Goal: Transaction & Acquisition: Purchase product/service

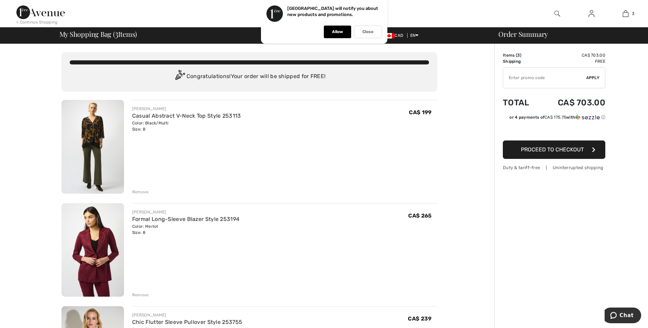
click at [89, 141] on img at bounding box center [92, 147] width 62 height 94
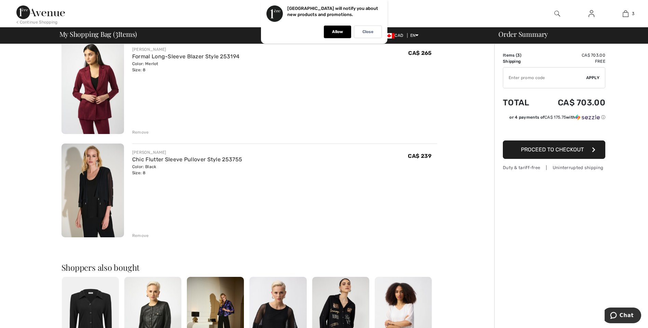
scroll to position [165, 0]
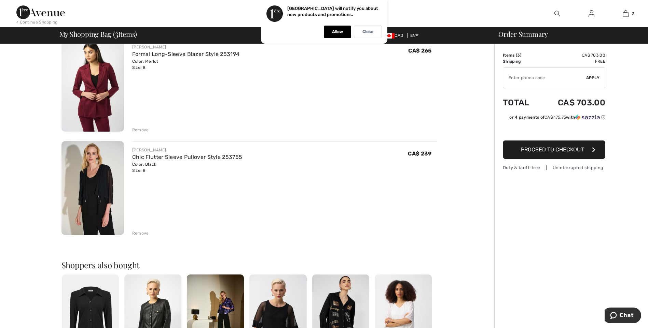
click at [93, 186] on img at bounding box center [92, 188] width 62 height 94
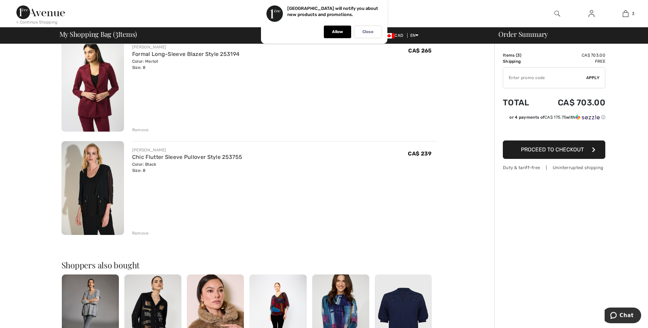
click at [136, 232] on div "Remove" at bounding box center [140, 233] width 17 height 6
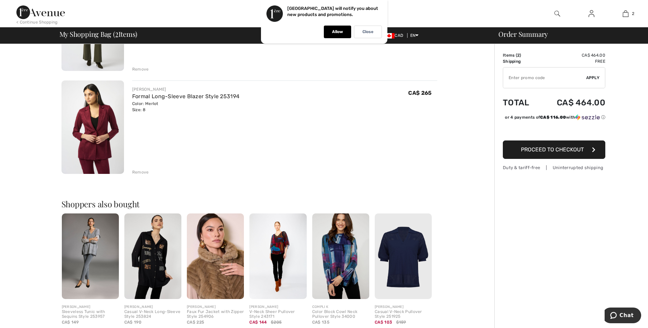
scroll to position [142, 0]
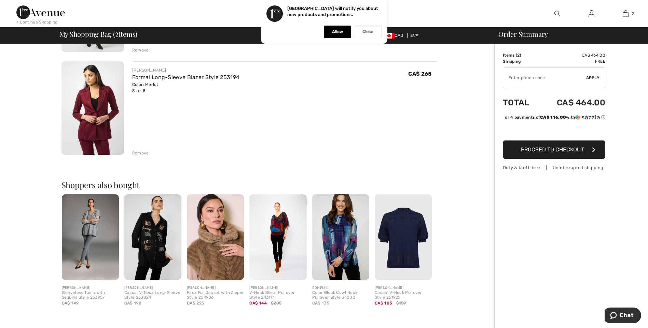
click at [274, 228] on img at bounding box center [277, 238] width 57 height 86
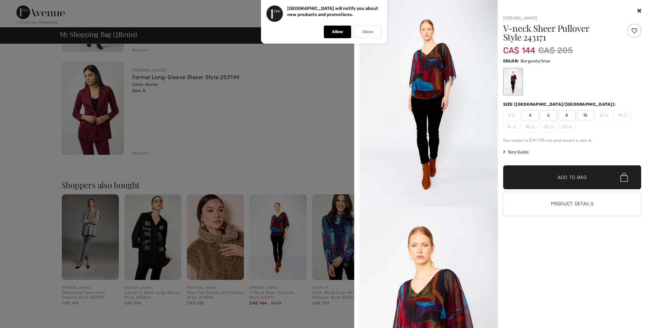
click at [372, 37] on div "Close" at bounding box center [368, 32] width 28 height 13
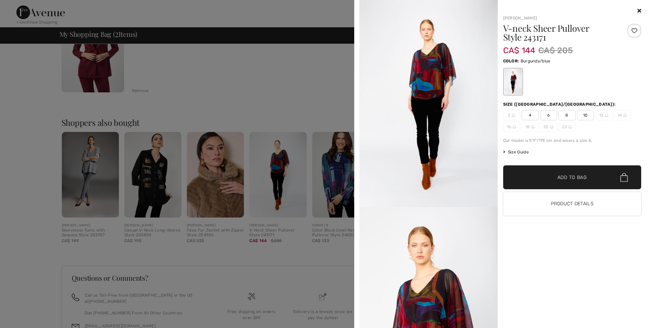
scroll to position [198, 0]
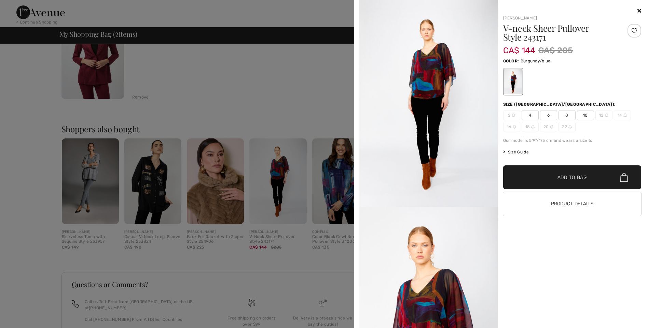
click at [566, 115] on span "8" at bounding box center [566, 115] width 17 height 10
click at [566, 180] on span "Add to Bag" at bounding box center [571, 177] width 29 height 7
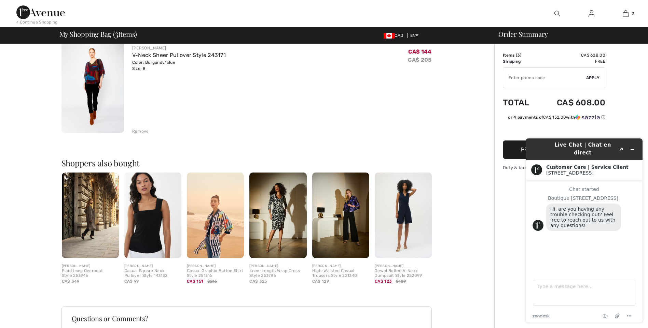
click at [284, 203] on img at bounding box center [277, 216] width 57 height 86
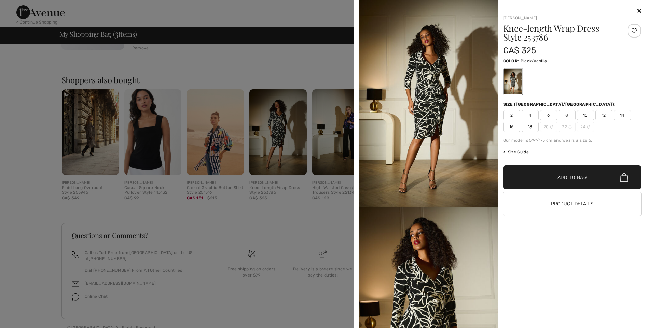
scroll to position [353, 0]
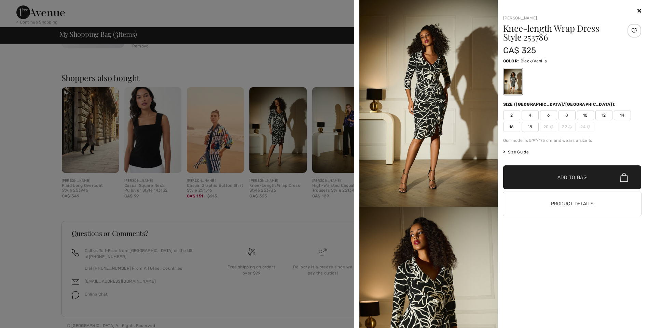
click at [639, 12] on icon at bounding box center [639, 10] width 4 height 5
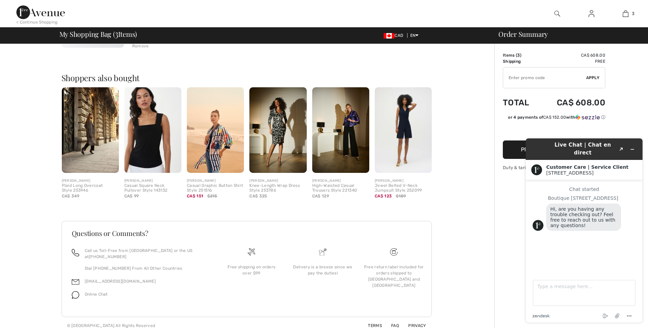
drag, startPoint x: 625, startPoint y: 97, endPoint x: 625, endPoint y: 101, distance: 4.1
click at [625, 98] on div "Order Summary Details Items ( 3 ) CA$ 608.00 Promo code CA$ 0.00 Shipping Free …" at bounding box center [571, 12] width 154 height 643
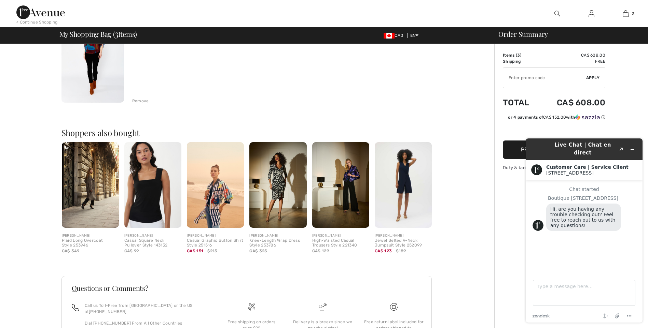
scroll to position [289, 0]
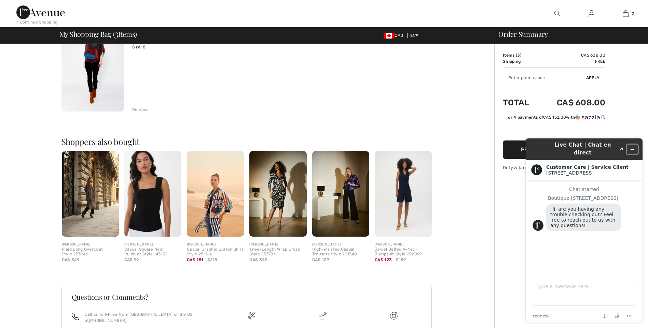
click at [635, 145] on button "Minimize widget" at bounding box center [631, 150] width 11 height 10
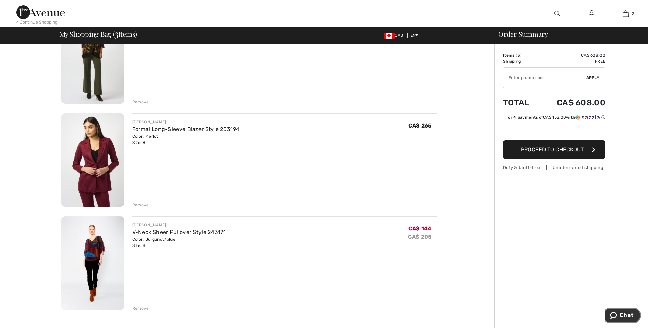
scroll to position [89, 0]
click at [85, 157] on img at bounding box center [92, 161] width 62 height 94
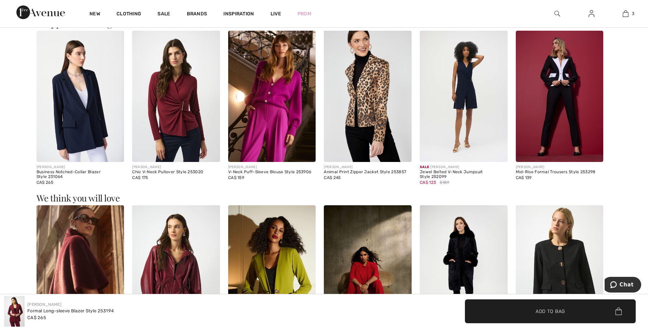
scroll to position [645, 0]
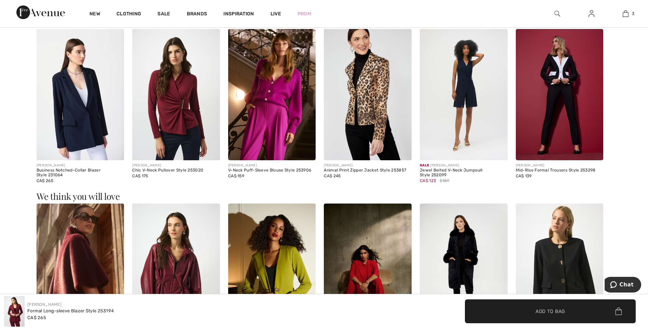
click at [374, 91] on img at bounding box center [368, 94] width 88 height 131
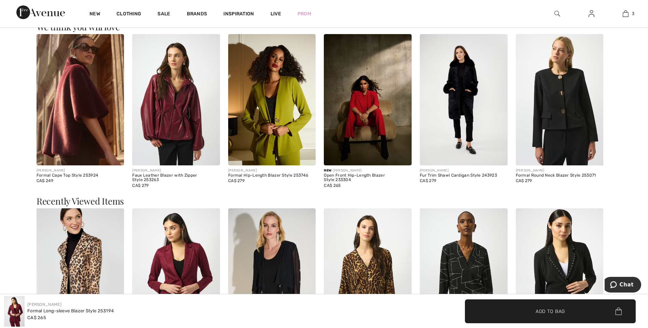
scroll to position [822, 0]
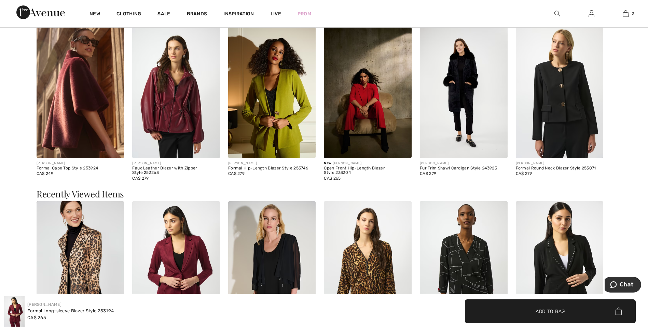
click at [264, 109] on img at bounding box center [272, 92] width 88 height 131
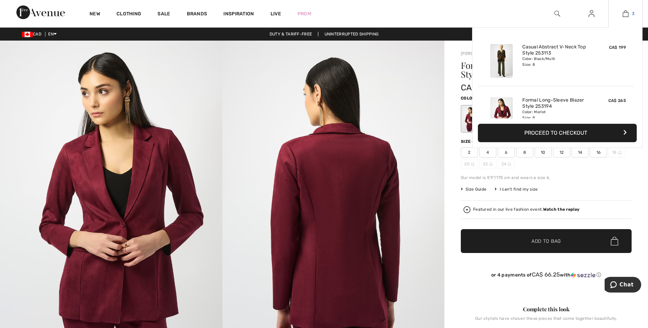
click at [626, 14] on img at bounding box center [625, 14] width 6 height 8
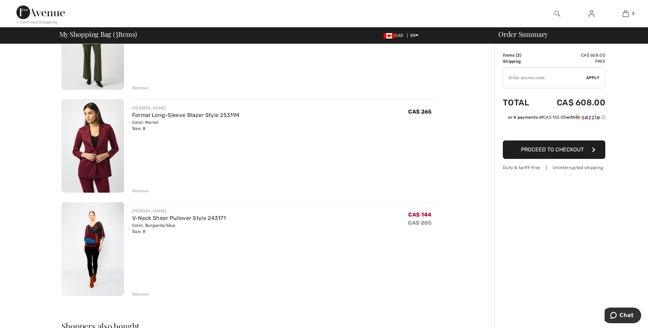
scroll to position [105, 0]
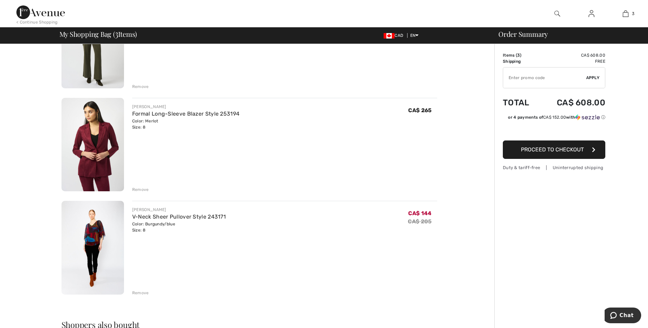
click at [86, 241] on img at bounding box center [92, 248] width 62 height 94
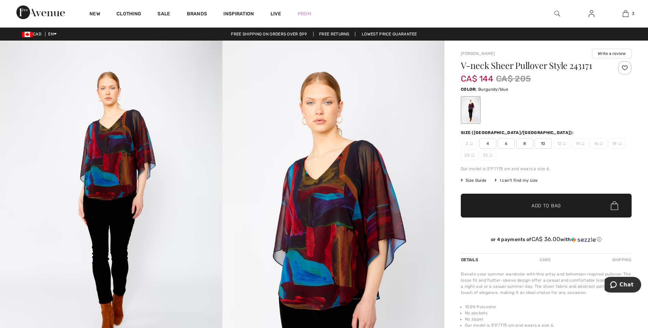
click at [97, 188] on img at bounding box center [111, 207] width 222 height 333
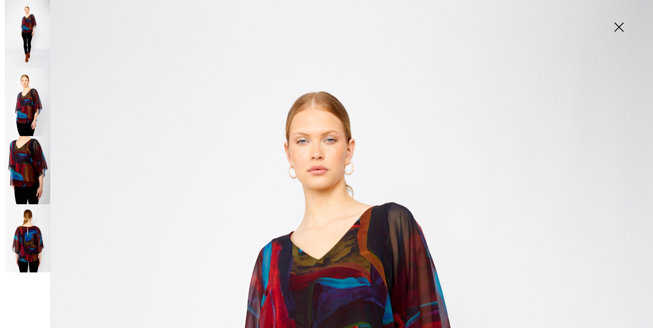
click at [23, 241] on img at bounding box center [27, 239] width 45 height 68
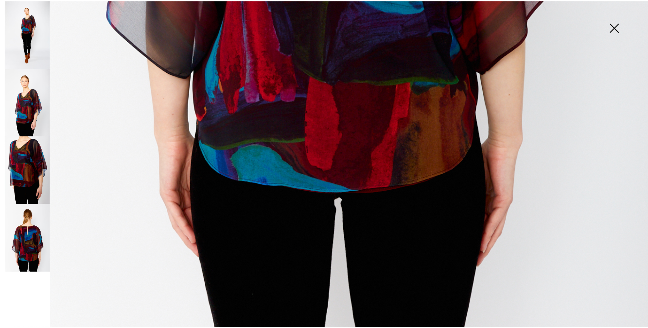
scroll to position [132, 0]
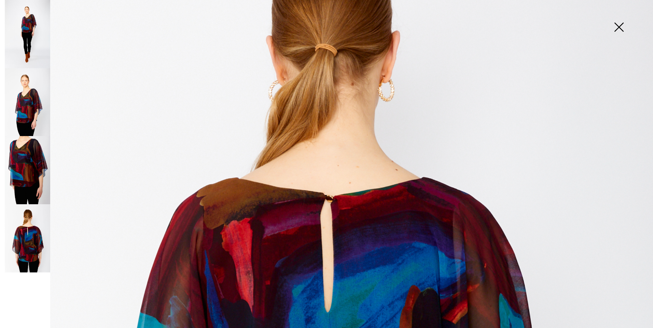
click at [620, 25] on img at bounding box center [619, 27] width 34 height 35
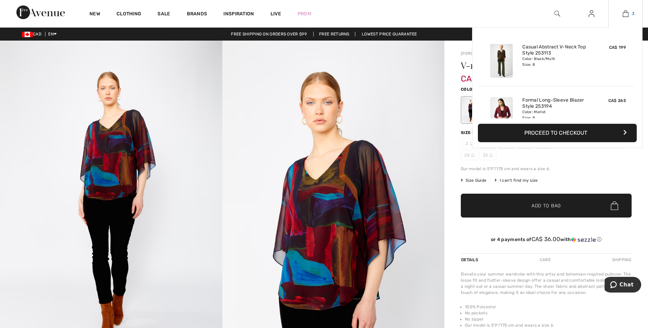
click at [628, 12] on img at bounding box center [625, 14] width 6 height 8
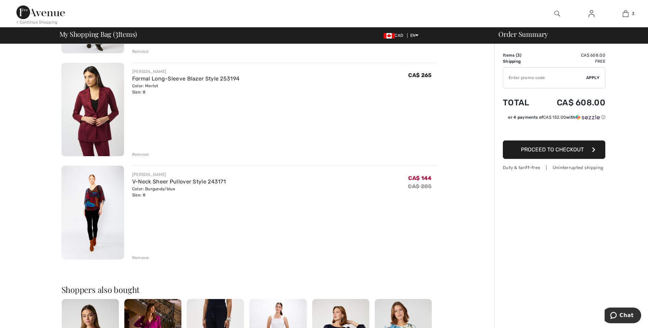
scroll to position [142, 0]
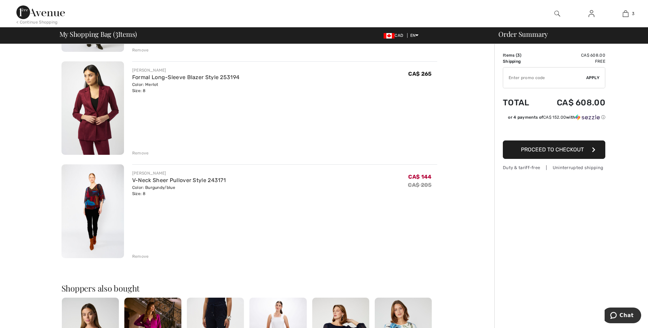
click at [90, 197] on img at bounding box center [92, 212] width 62 height 94
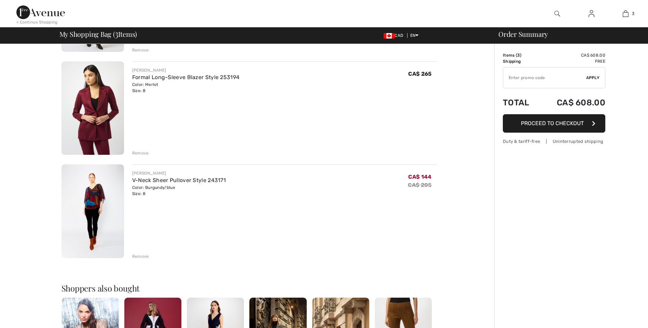
scroll to position [142, 0]
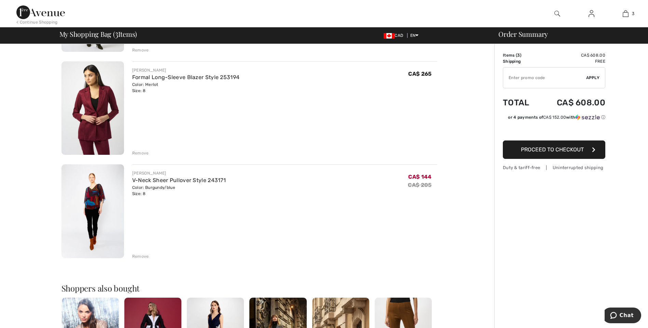
click at [137, 254] on div "Remove" at bounding box center [140, 257] width 17 height 6
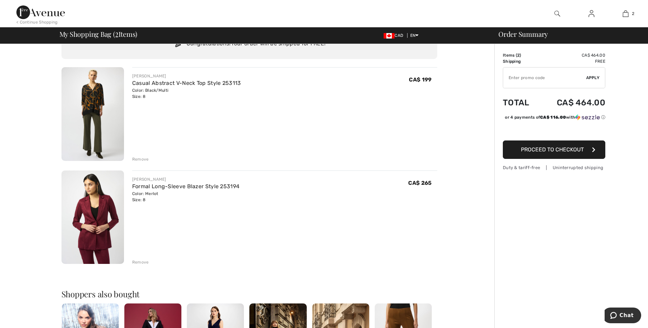
scroll to position [0, 0]
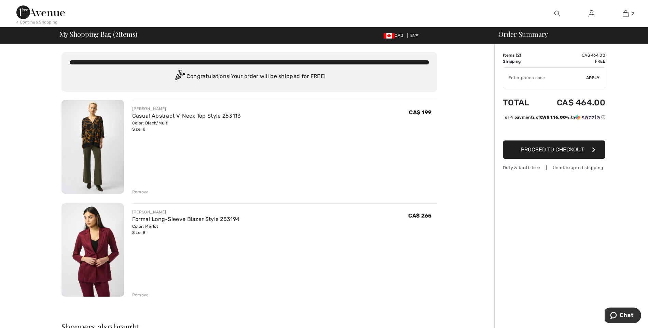
click at [81, 236] on img at bounding box center [92, 250] width 62 height 94
click at [140, 295] on div "Remove" at bounding box center [140, 295] width 17 height 6
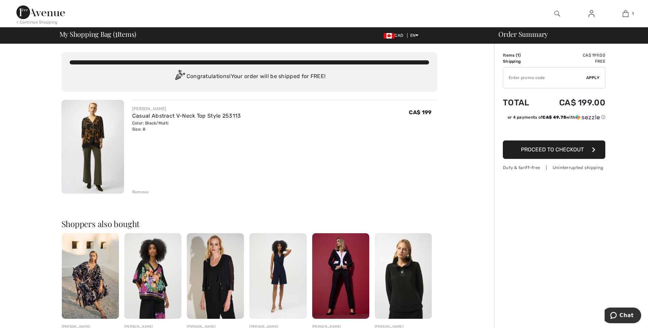
click at [585, 248] on div "Order Summary Details Items ( 1 ) CA$ 199.00 Promo code CA$ 0.00 Shipping Free …" at bounding box center [571, 262] width 154 height 436
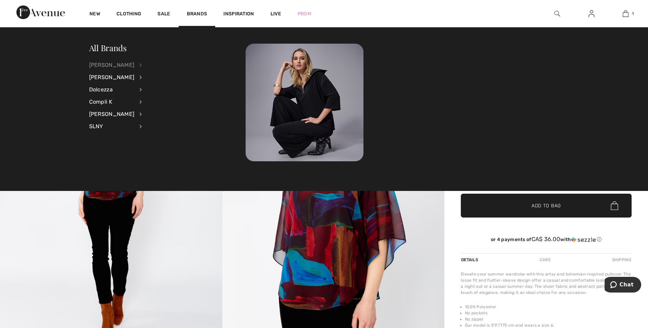
click at [116, 62] on div "[PERSON_NAME]" at bounding box center [111, 65] width 45 height 12
click at [151, 153] on link "Tops" at bounding box center [177, 154] width 53 height 11
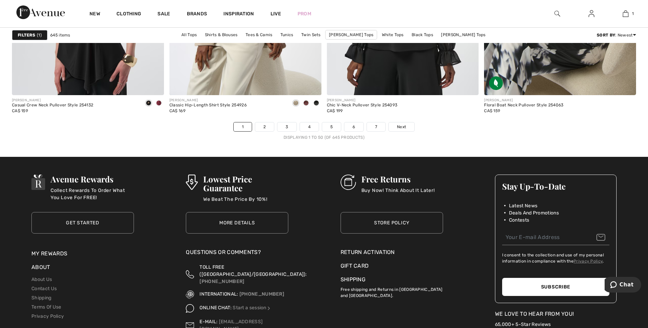
scroll to position [3914, 0]
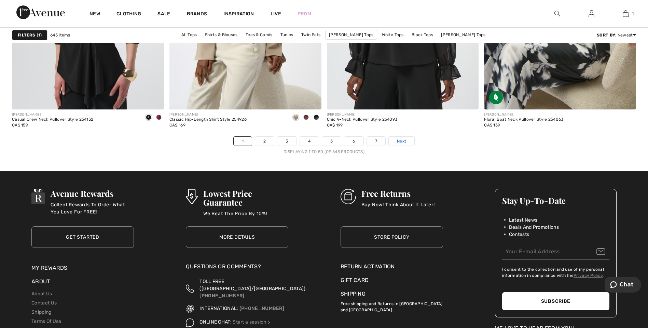
click at [399, 138] on link "Next" at bounding box center [402, 141] width 26 height 9
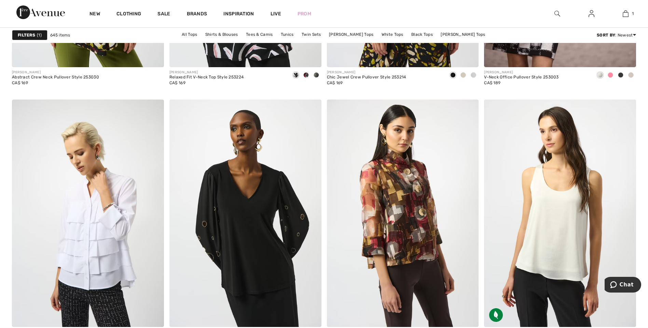
scroll to position [3777, 0]
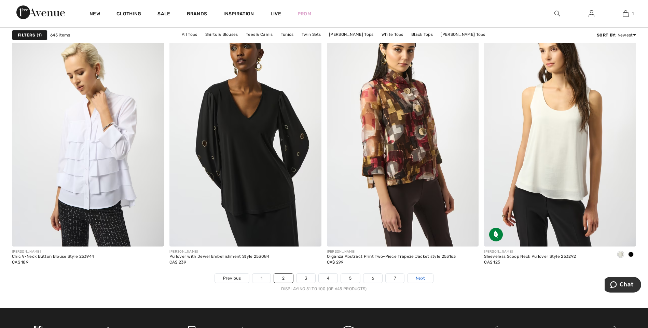
click at [417, 276] on span "Next" at bounding box center [420, 279] width 9 height 6
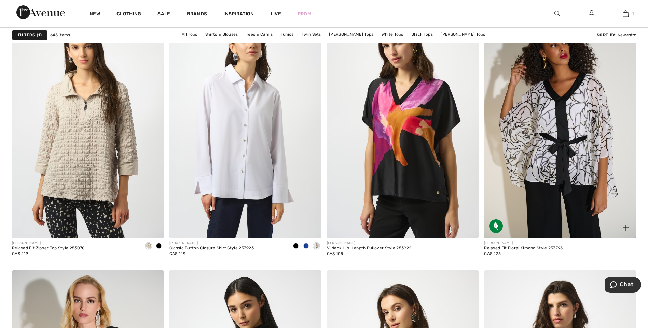
scroll to position [3520, 0]
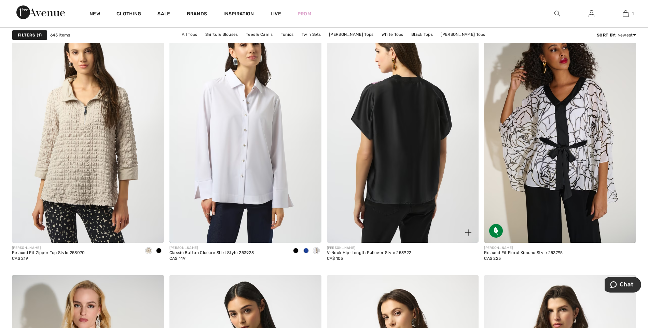
click at [398, 156] on img at bounding box center [403, 129] width 152 height 228
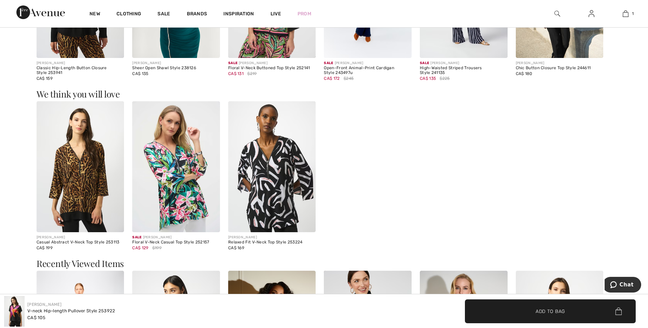
scroll to position [685, 0]
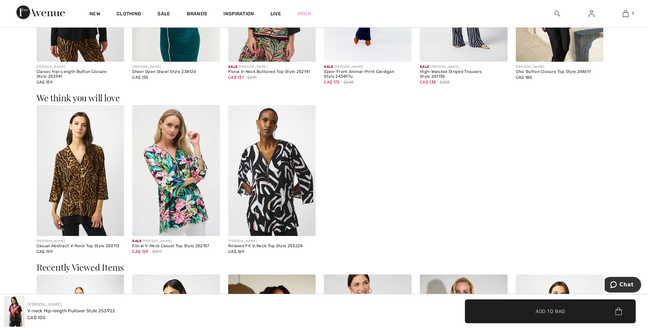
click at [174, 178] on img at bounding box center [176, 170] width 88 height 131
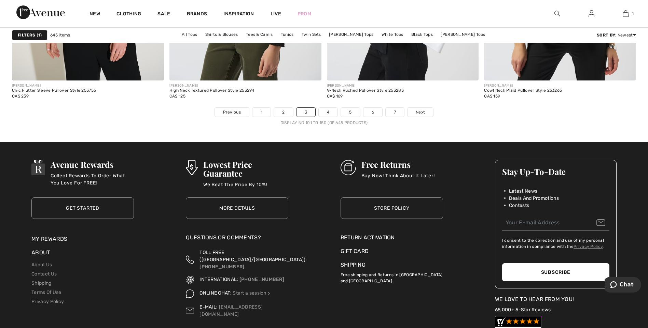
scroll to position [3948, 0]
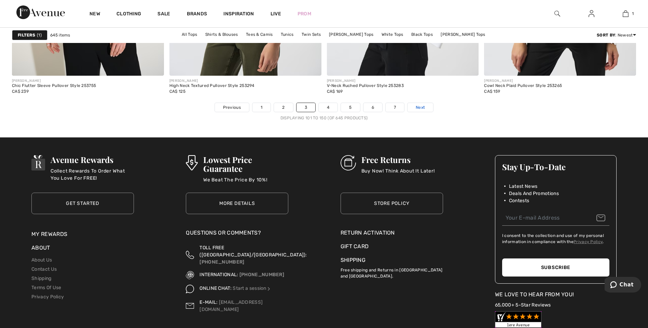
click at [415, 109] on link "Next" at bounding box center [420, 107] width 26 height 9
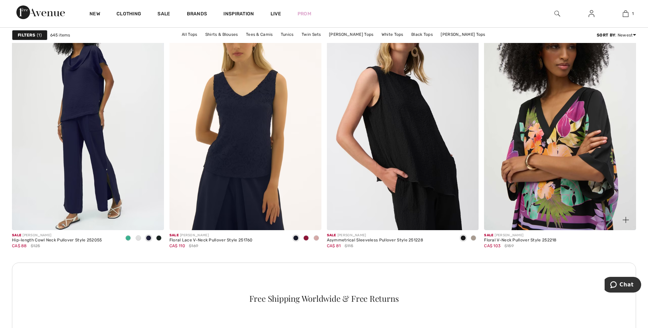
scroll to position [2913, 0]
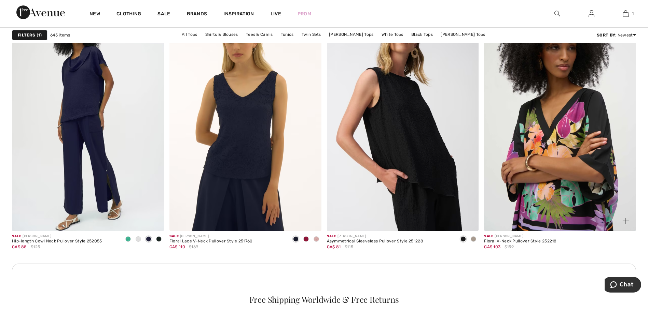
click at [568, 135] on img at bounding box center [560, 118] width 152 height 228
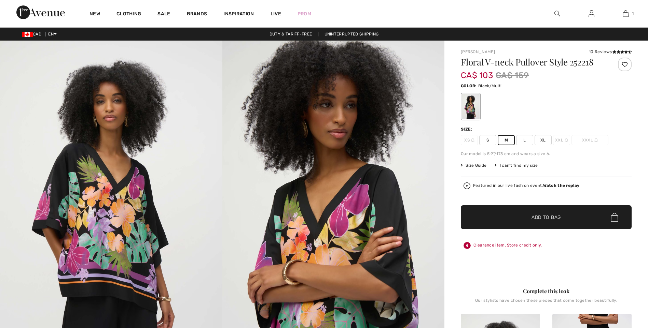
click at [553, 219] on span "Add to Bag" at bounding box center [545, 217] width 29 height 7
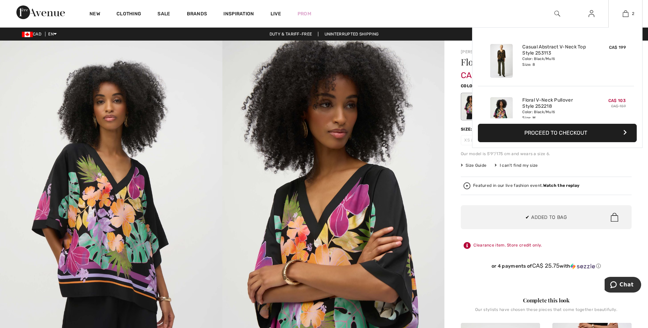
scroll to position [21, 0]
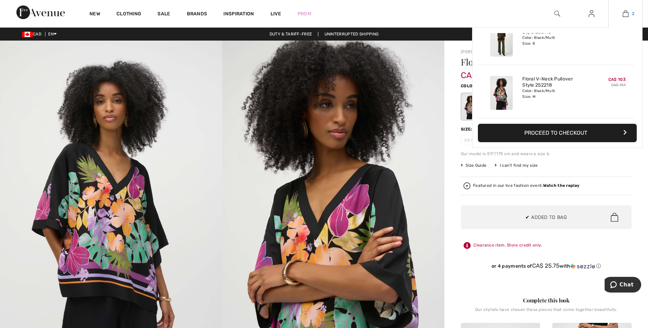
click at [626, 13] on img at bounding box center [625, 14] width 6 height 8
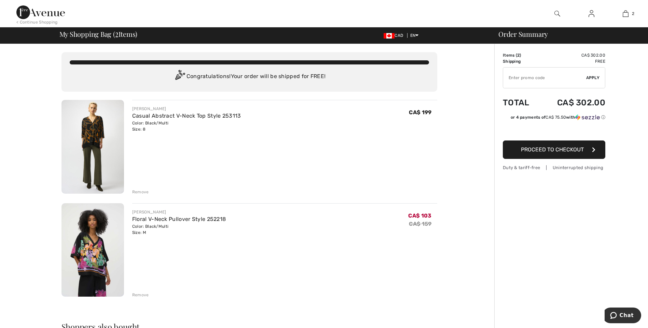
click at [91, 252] on img at bounding box center [92, 250] width 62 height 94
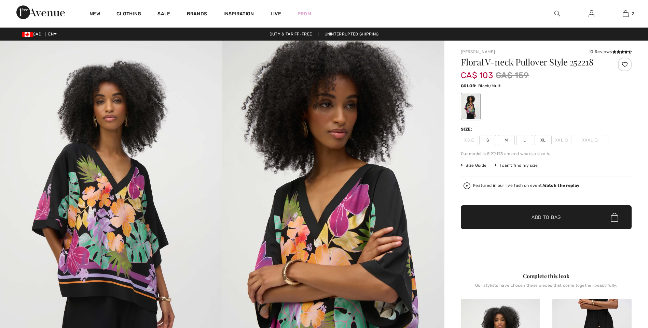
checkbox input "true"
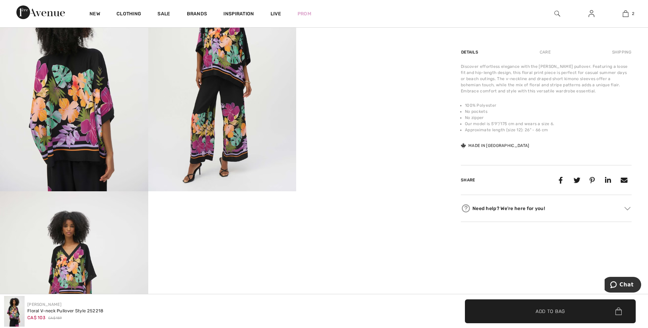
scroll to position [382, 0]
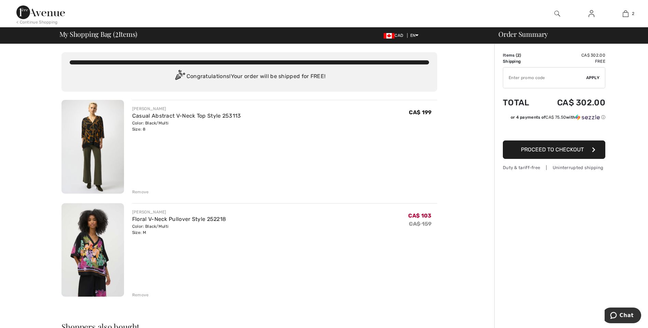
click at [573, 151] on span "Proceed to Checkout" at bounding box center [552, 149] width 63 height 6
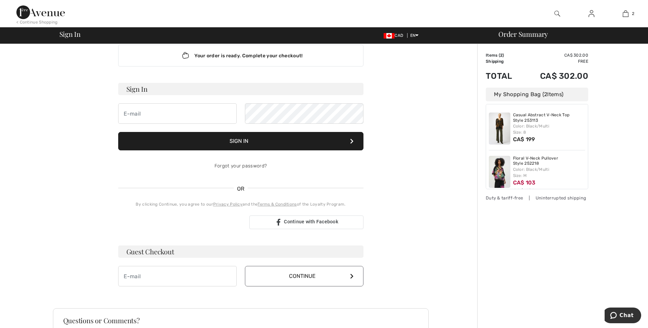
scroll to position [14, 0]
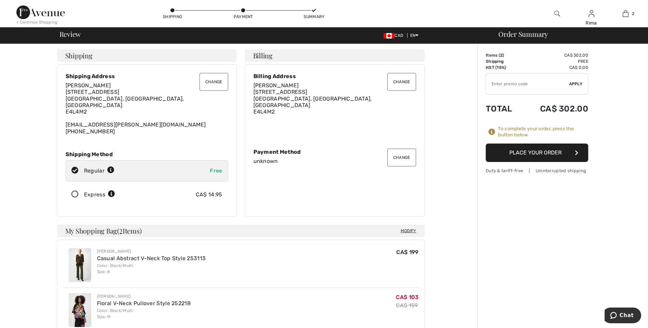
click at [537, 156] on button "Place Your Order" at bounding box center [536, 153] width 102 height 18
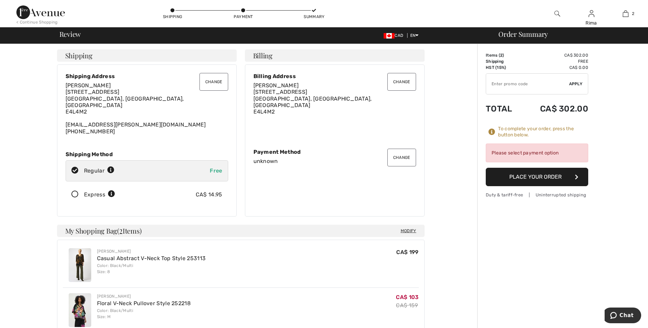
click at [403, 154] on button "Change" at bounding box center [401, 158] width 29 height 18
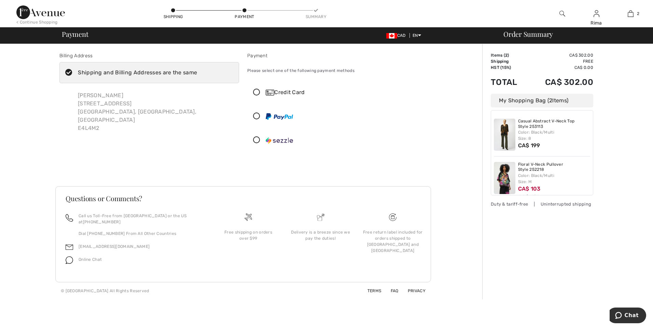
click at [253, 92] on icon at bounding box center [257, 92] width 18 height 7
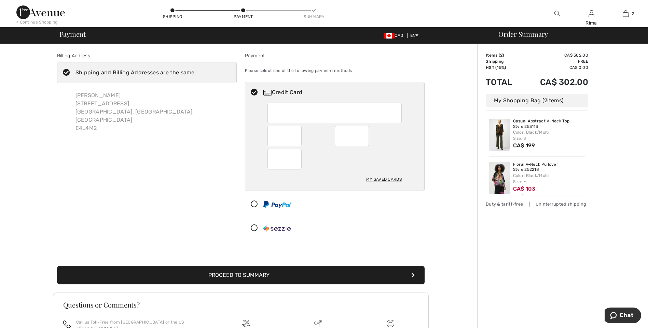
click at [159, 191] on div "Billing Address Shipping and Billing Addresses are the same Rima Azar 14 Tantra…" at bounding box center [147, 146] width 188 height 189
click at [0, 7] on div "Log out Are you sure you want to logout? Logout < Continue Shopping Shipping Pa…" at bounding box center [324, 203] width 648 height 406
click at [319, 164] on div at bounding box center [334, 159] width 134 height 20
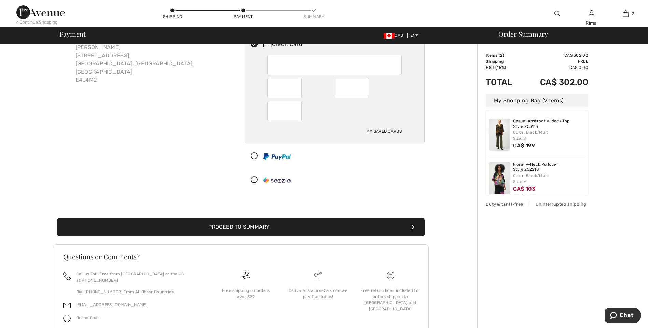
scroll to position [72, 0]
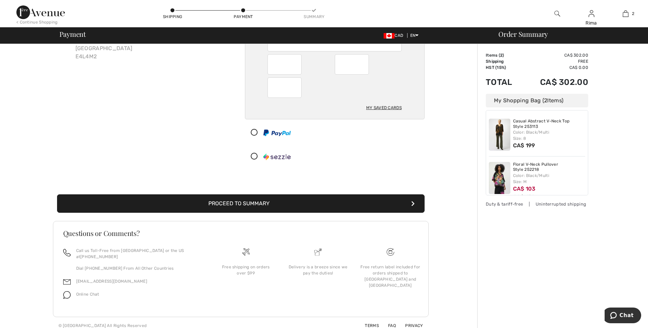
click at [260, 206] on button "Proceed to Summary" at bounding box center [240, 204] width 367 height 18
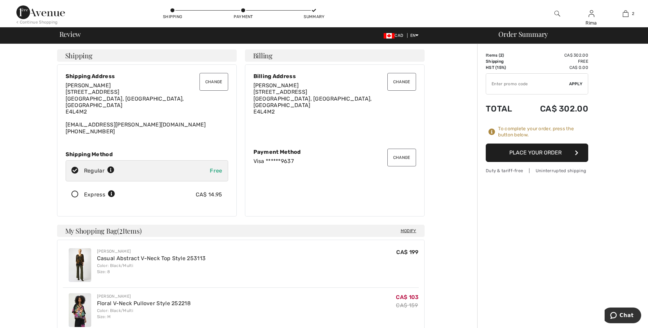
click at [535, 154] on button "Place Your Order" at bounding box center [536, 153] width 102 height 18
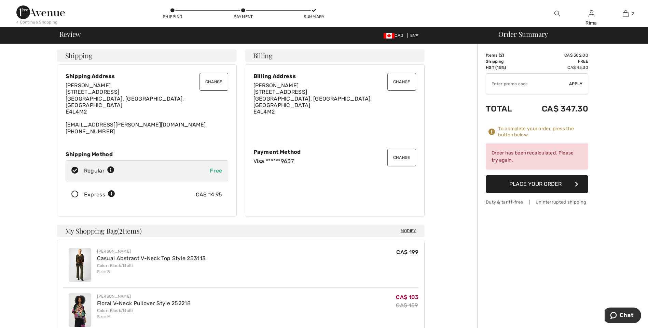
click at [533, 188] on button "Place Your Order" at bounding box center [536, 184] width 102 height 18
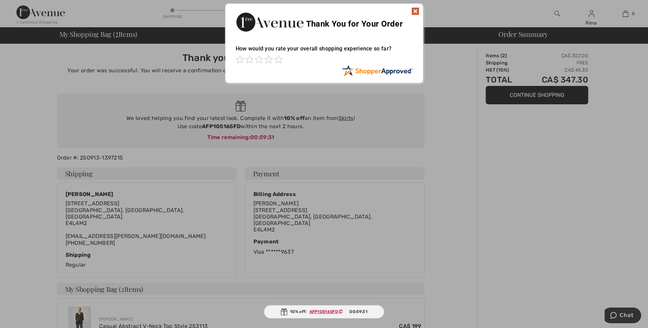
click at [415, 9] on img at bounding box center [415, 11] width 8 height 8
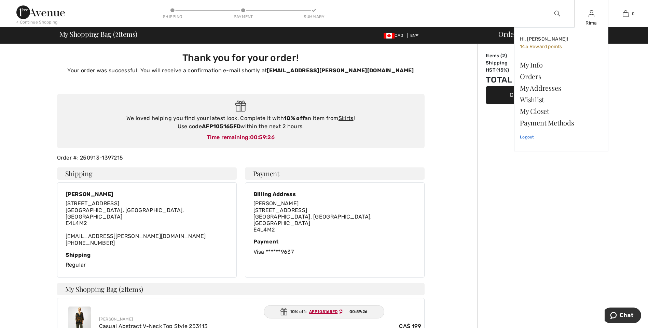
click at [526, 138] on link "Logout" at bounding box center [561, 137] width 83 height 17
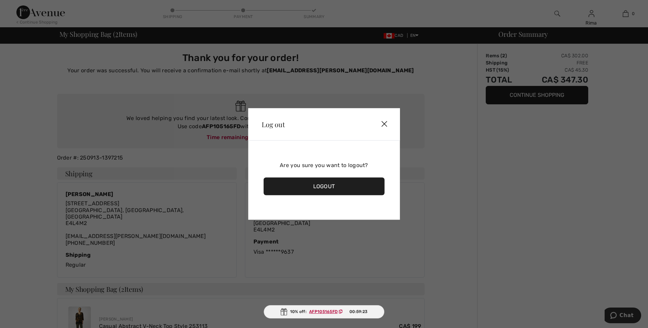
click at [324, 185] on div "Logout" at bounding box center [323, 187] width 121 height 18
